Goal: Find specific page/section: Find specific page/section

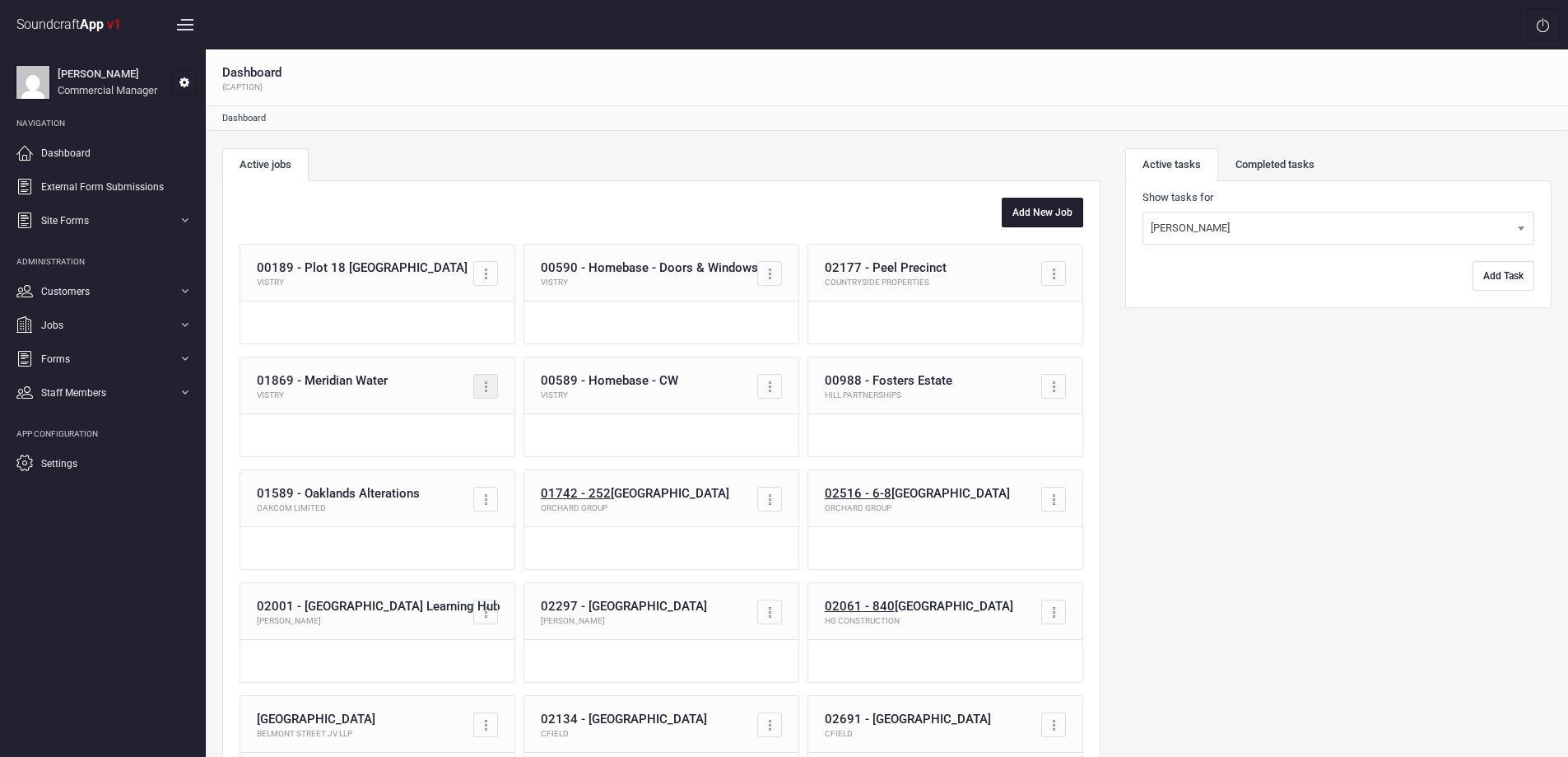
click at [488, 378] on div at bounding box center [485, 386] width 25 height 25
click at [378, 424] on link "Go to job" at bounding box center [416, 425] width 163 height 33
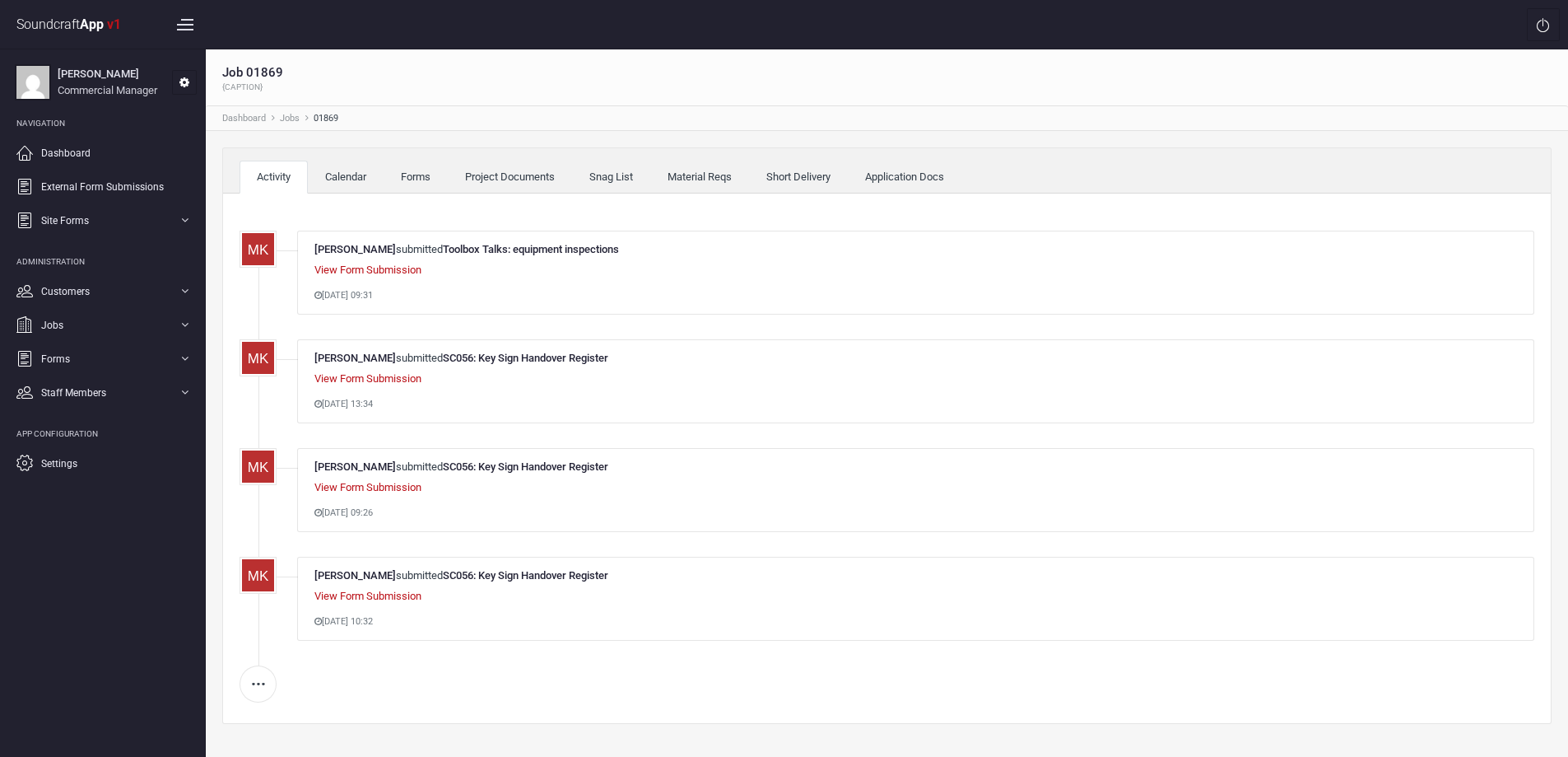
click at [422, 177] on link "Forms" at bounding box center [416, 177] width 64 height 33
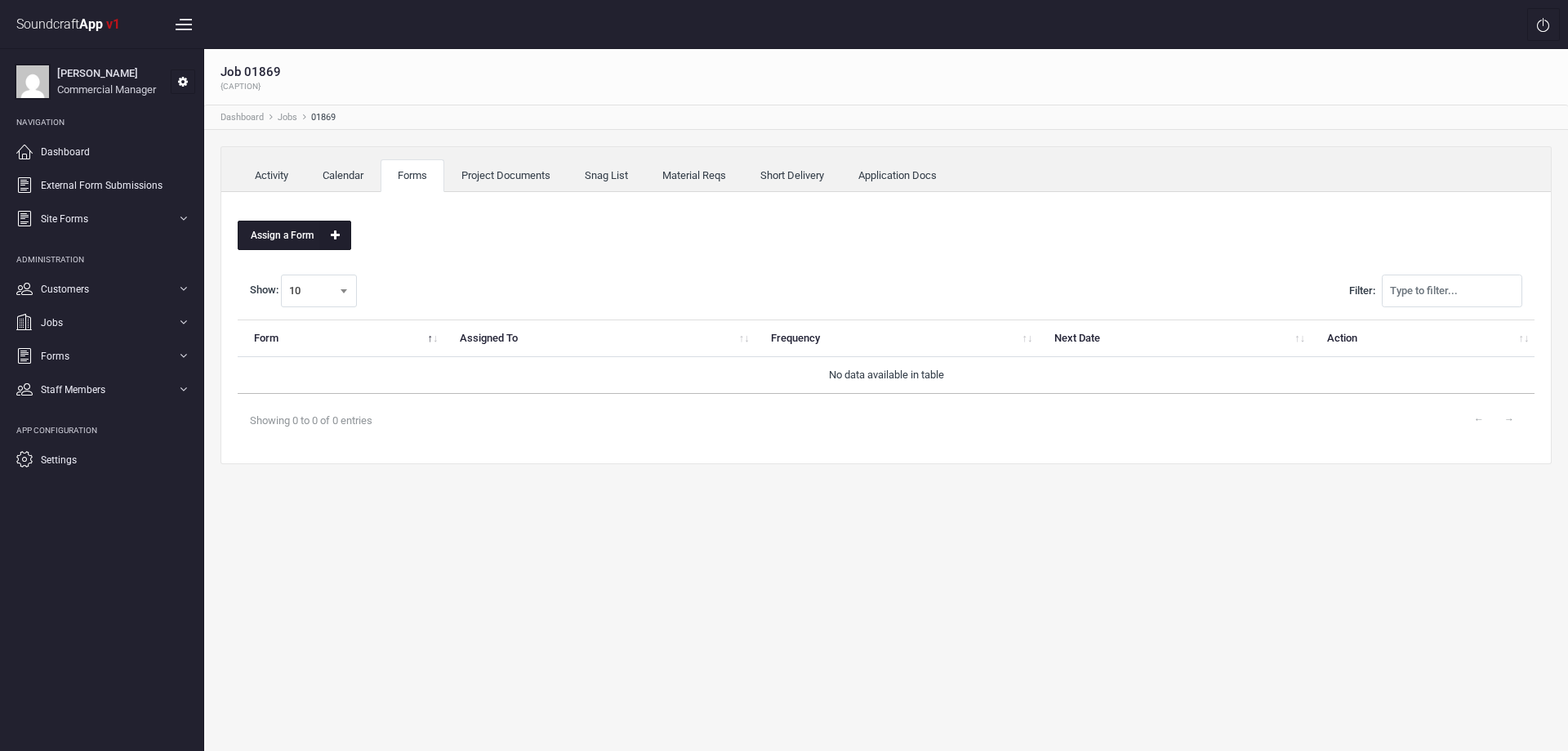
click at [279, 170] on link "Activity" at bounding box center [271, 175] width 68 height 32
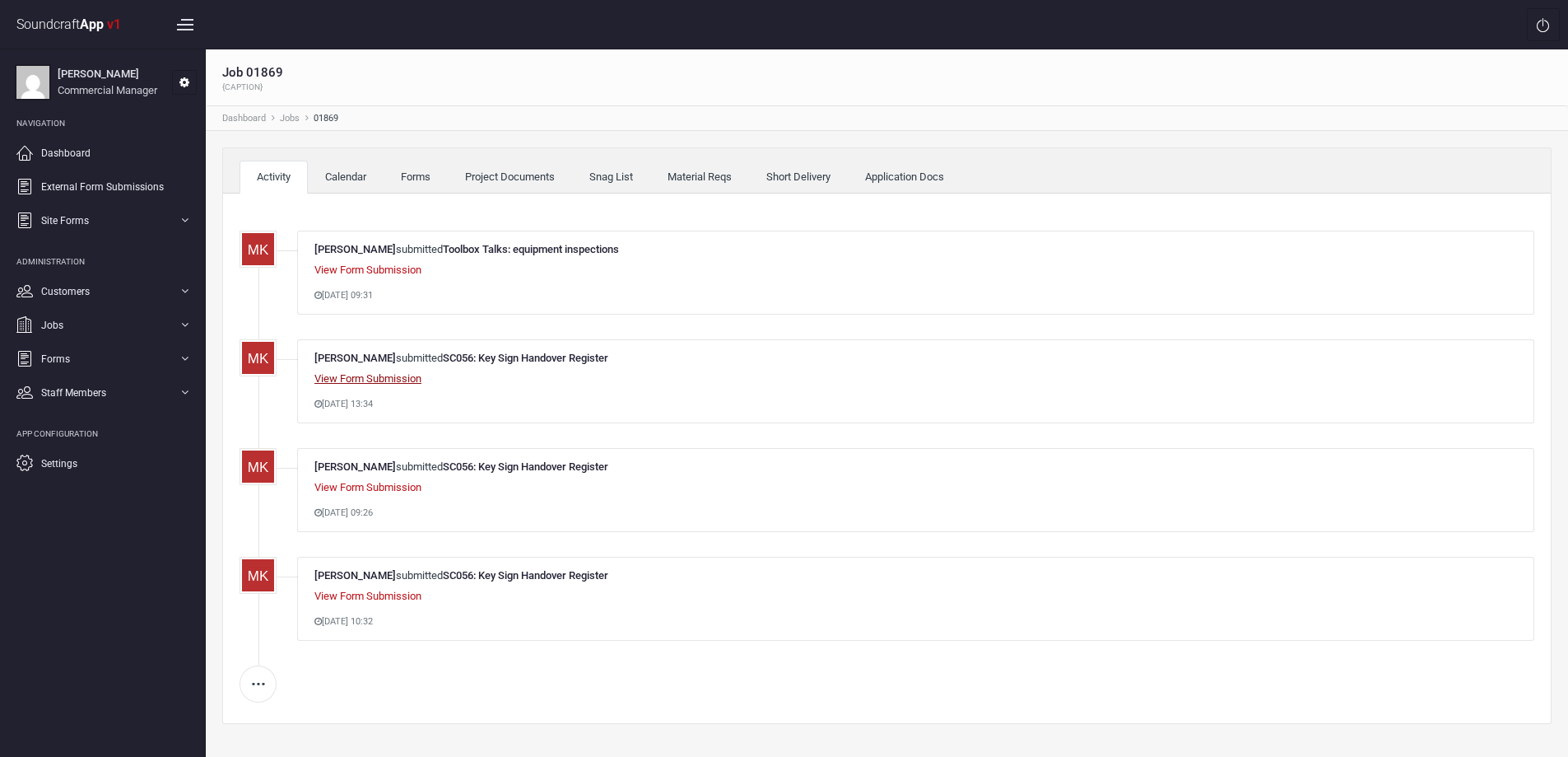
click at [406, 382] on link "View Form Submission" at bounding box center [368, 378] width 107 height 12
click at [377, 490] on link "View Form Submission" at bounding box center [368, 487] width 107 height 12
click at [394, 597] on link "View Form Submission" at bounding box center [368, 596] width 107 height 12
